Goal: Information Seeking & Learning: Understand process/instructions

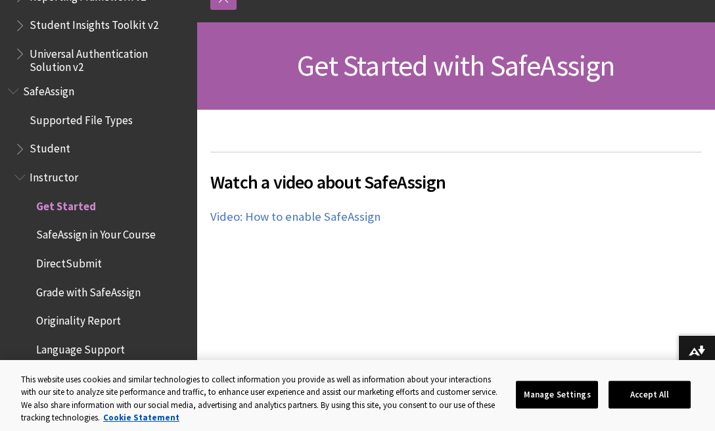
scroll to position [172, 0]
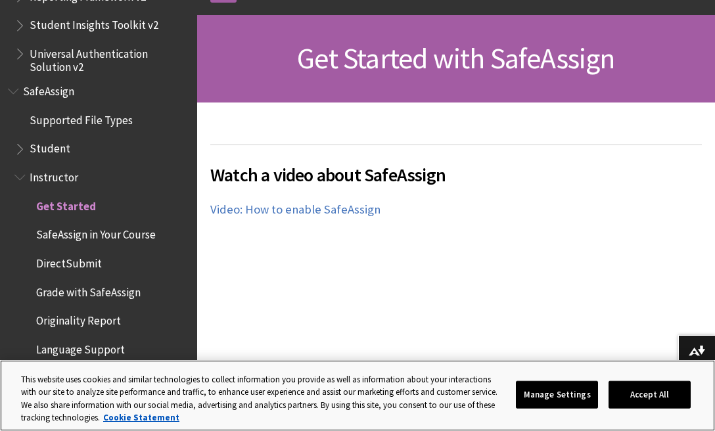
click at [654, 398] on button "Accept All" at bounding box center [650, 395] width 82 height 28
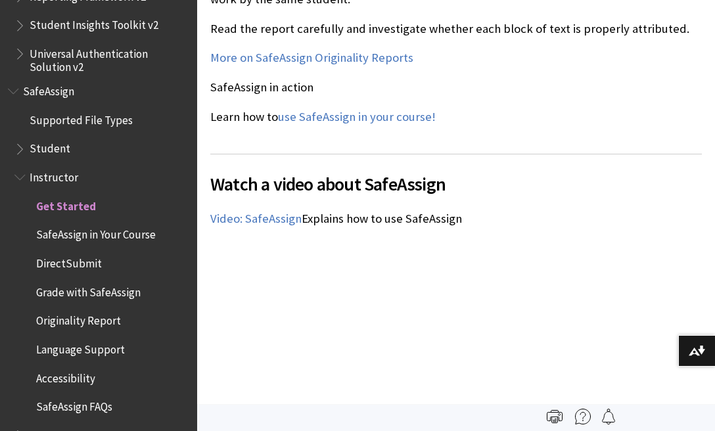
scroll to position [1502, 0]
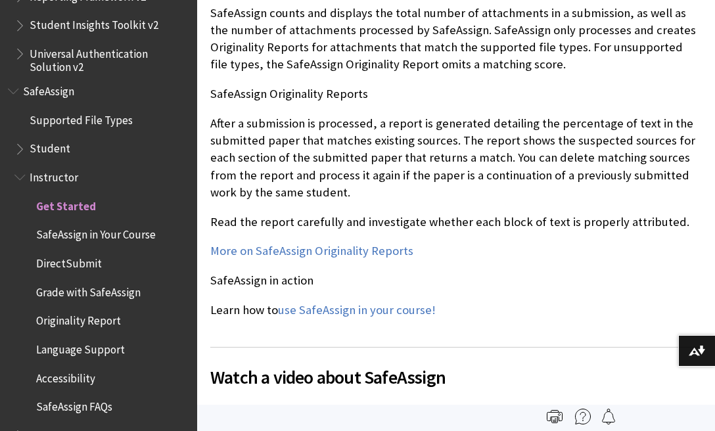
click at [114, 252] on span "DirectSubmit" at bounding box center [105, 263] width 168 height 22
click at [90, 252] on span "DirectSubmit" at bounding box center [70, 261] width 68 height 18
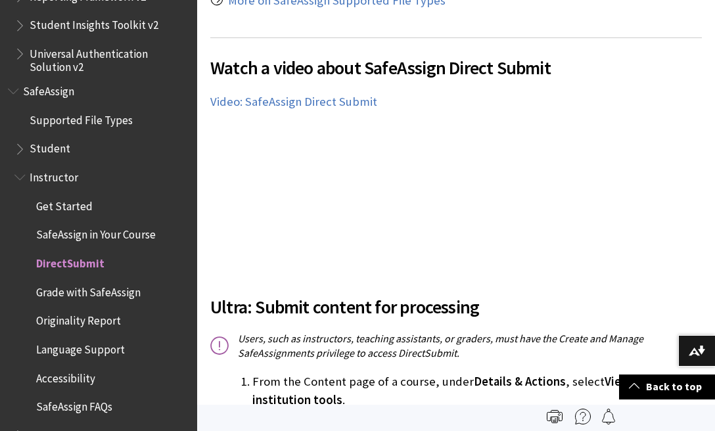
scroll to position [312, 0]
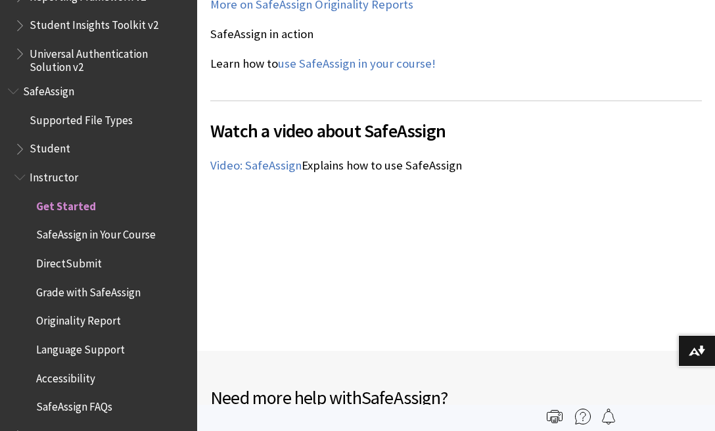
scroll to position [1749, 0]
click at [401, 71] on link "use SafeAssign in your course!" at bounding box center [357, 63] width 158 height 16
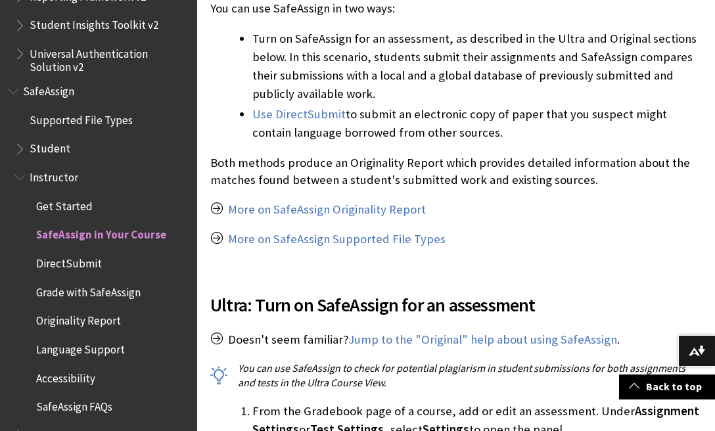
scroll to position [425, 0]
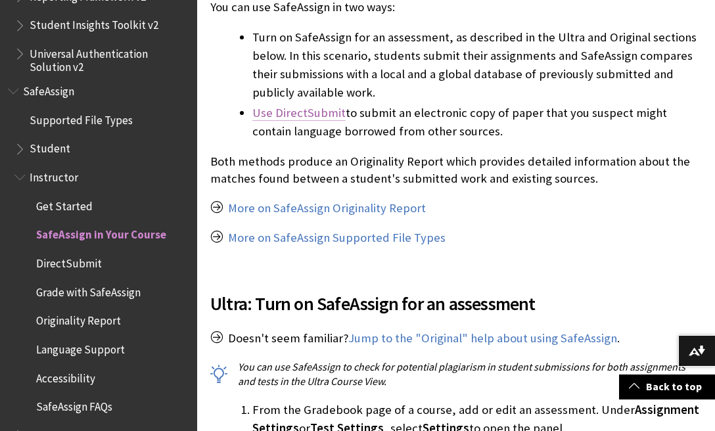
click at [325, 112] on link "Use DirectSubmit" at bounding box center [298, 113] width 93 height 16
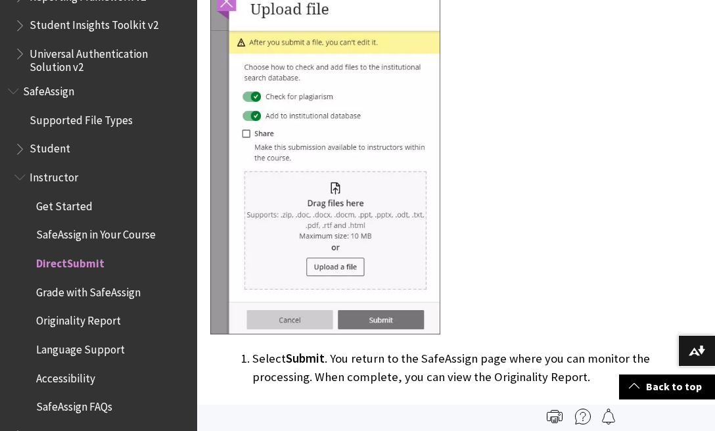
scroll to position [1556, 0]
